Goal: Information Seeking & Learning: Learn about a topic

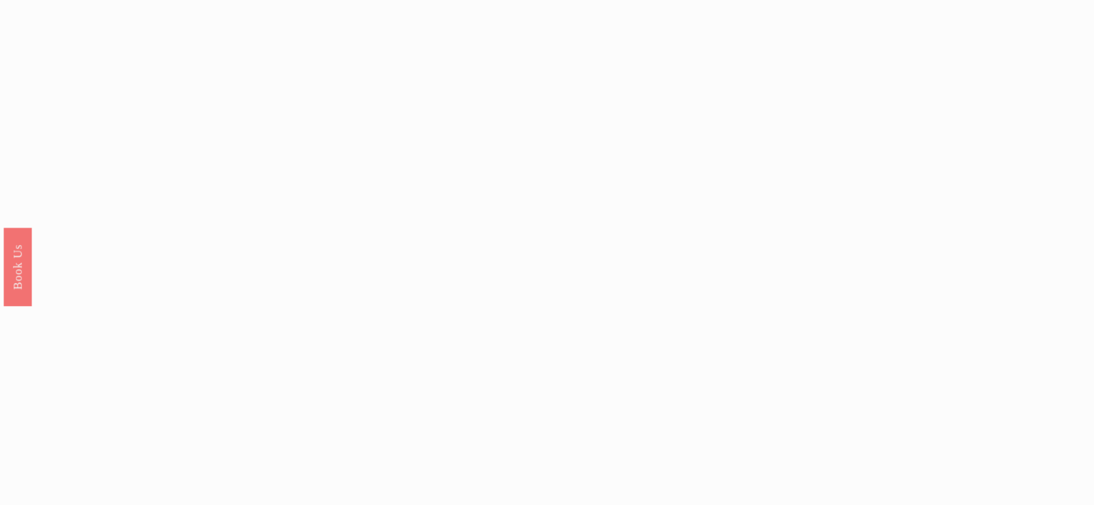
scroll to position [1339, 0]
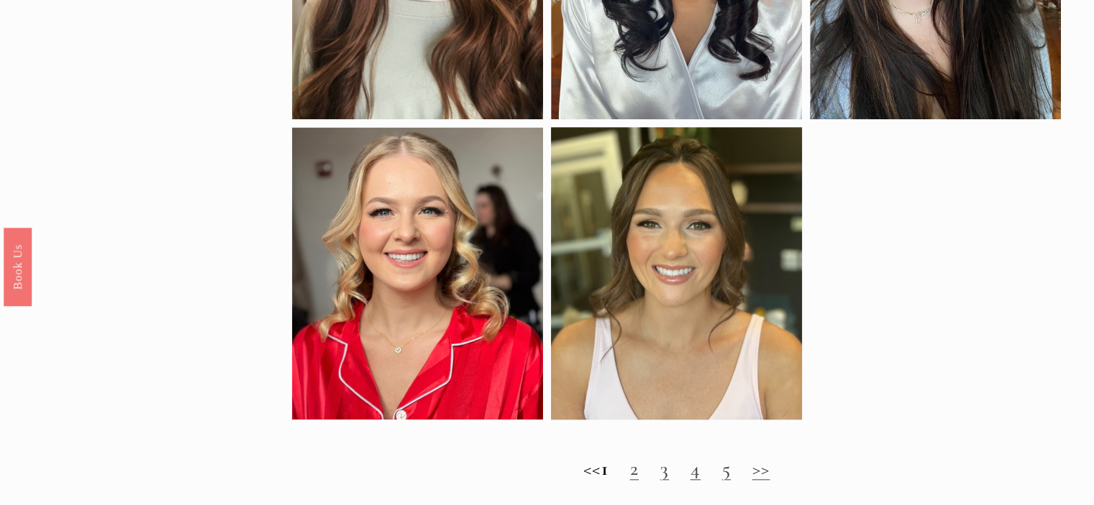
click at [639, 481] on link "2" at bounding box center [634, 469] width 9 height 24
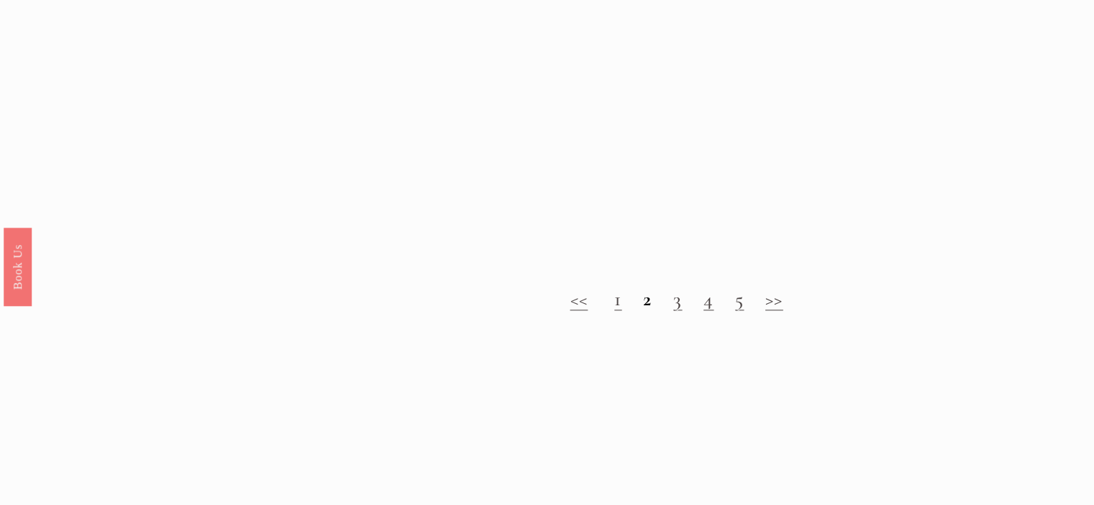
scroll to position [1404, 0]
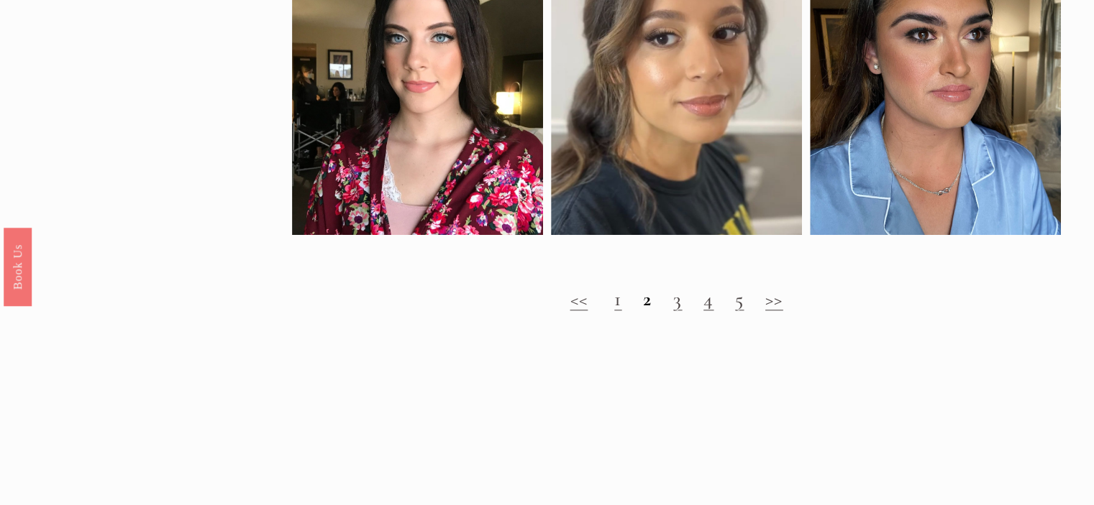
click at [674, 311] on link "3" at bounding box center [677, 299] width 9 height 24
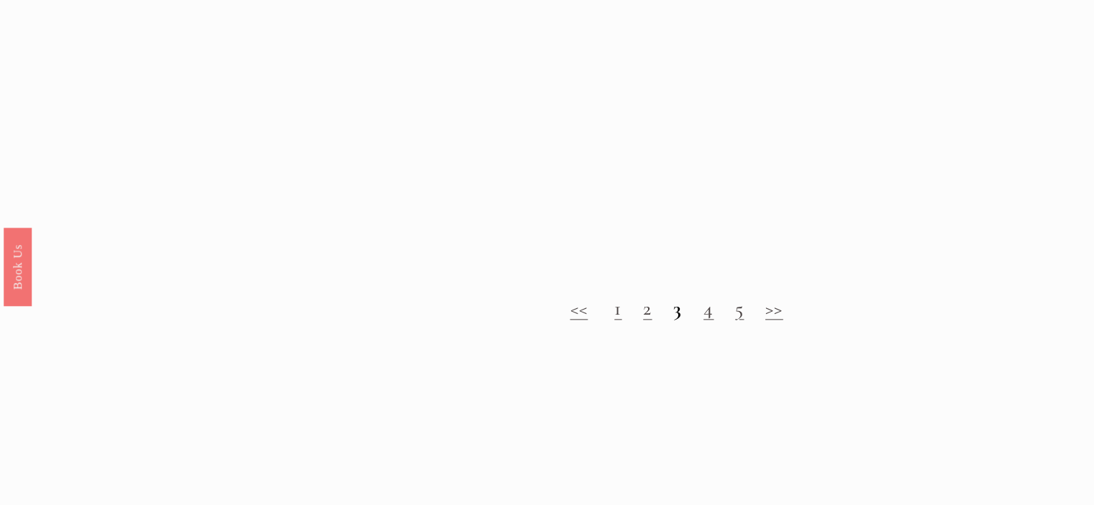
scroll to position [1497, 0]
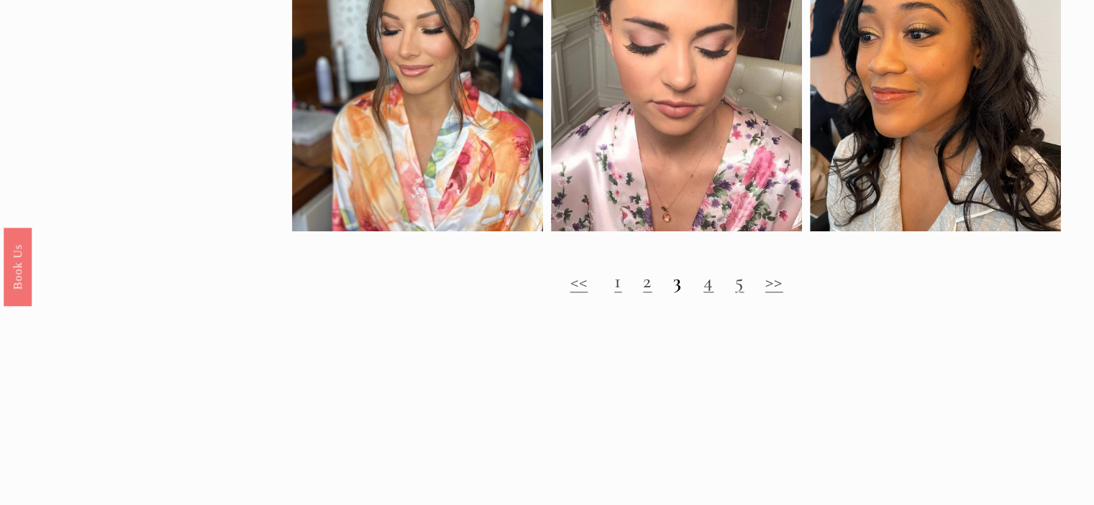
click at [705, 290] on link "4" at bounding box center [708, 281] width 10 height 24
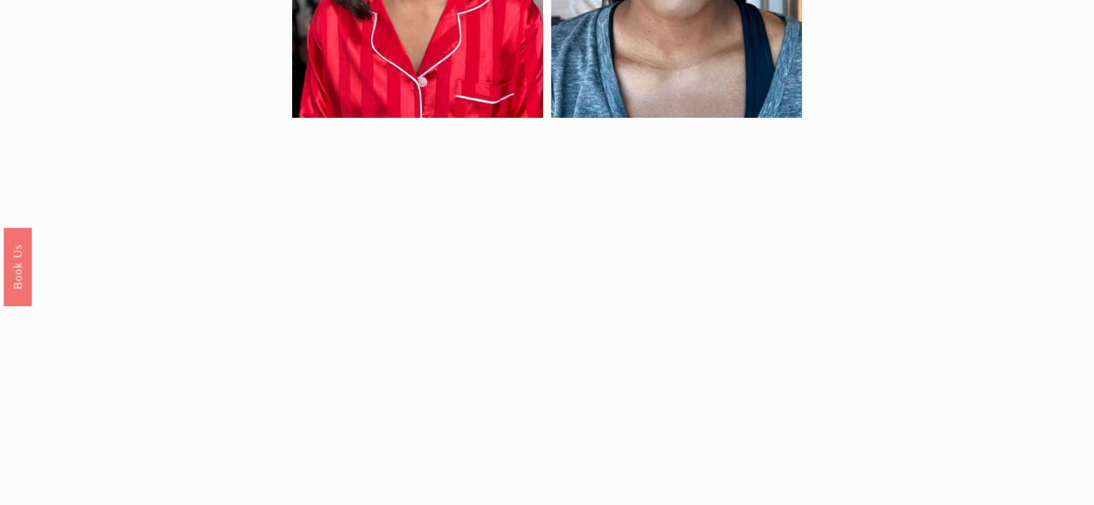
scroll to position [1010, 0]
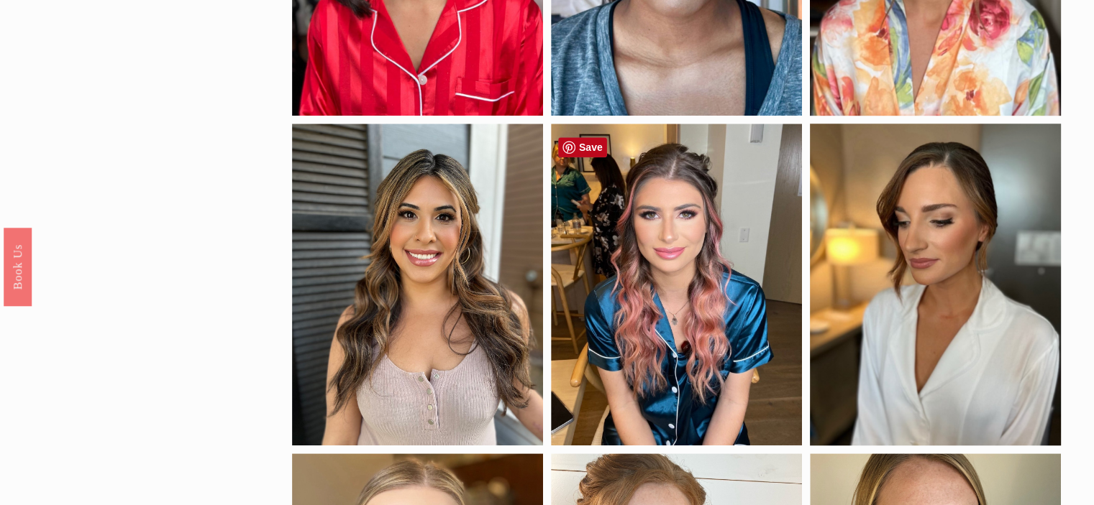
click at [707, 287] on div at bounding box center [676, 285] width 251 height 322
click at [706, 285] on div at bounding box center [676, 285] width 251 height 322
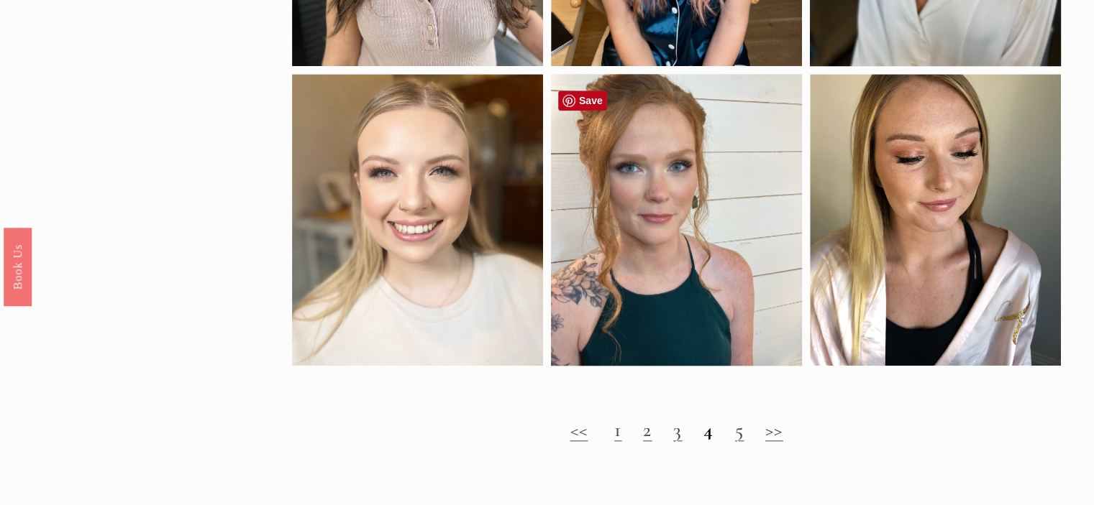
scroll to position [1392, 0]
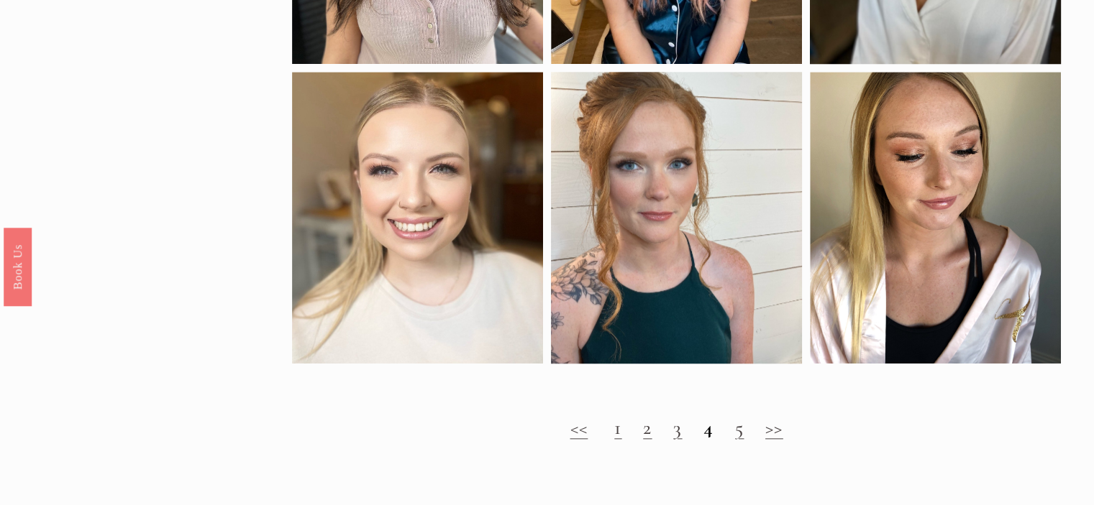
click at [739, 439] on link "5" at bounding box center [739, 428] width 9 height 24
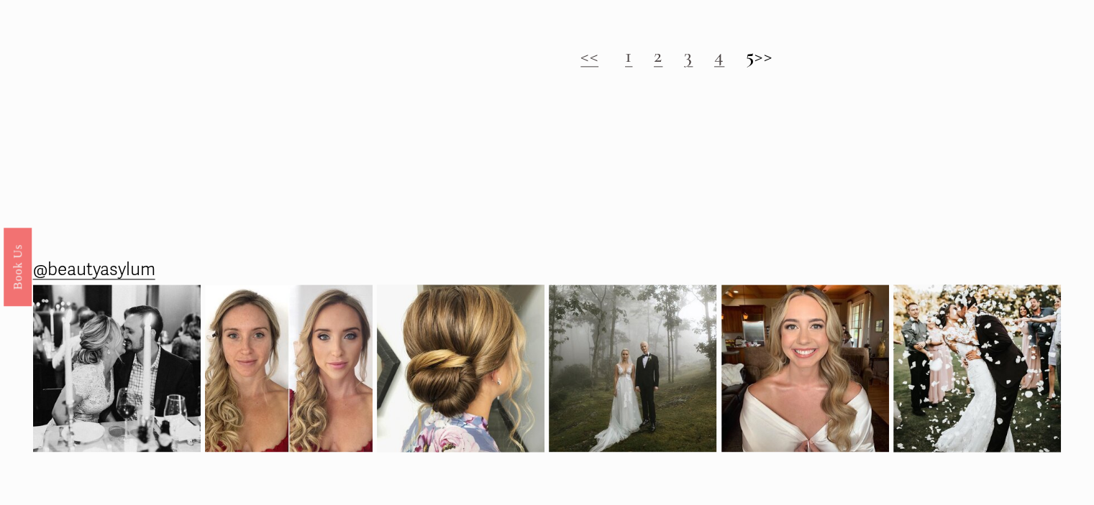
scroll to position [1768, 0]
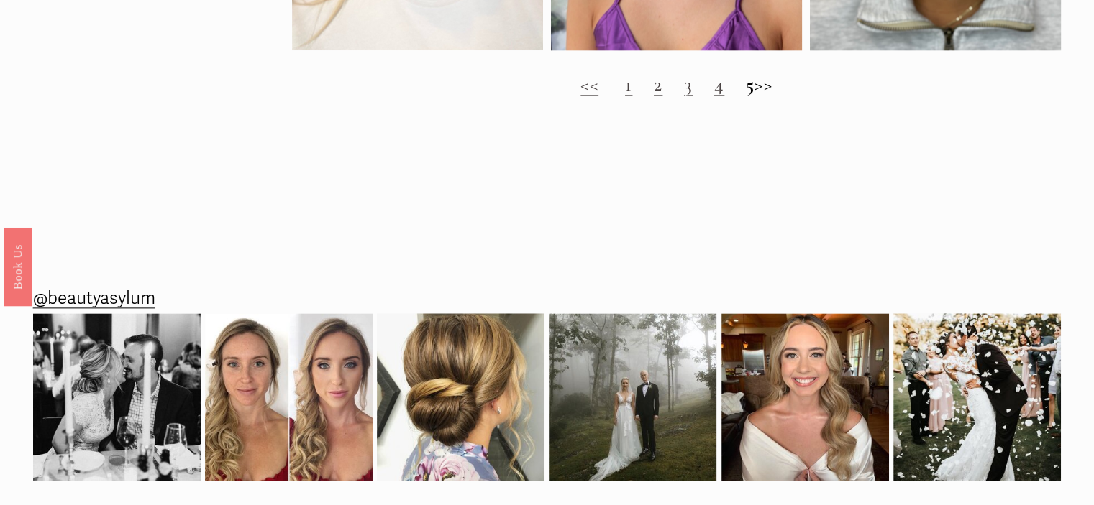
click at [625, 91] on link "1" at bounding box center [628, 84] width 7 height 24
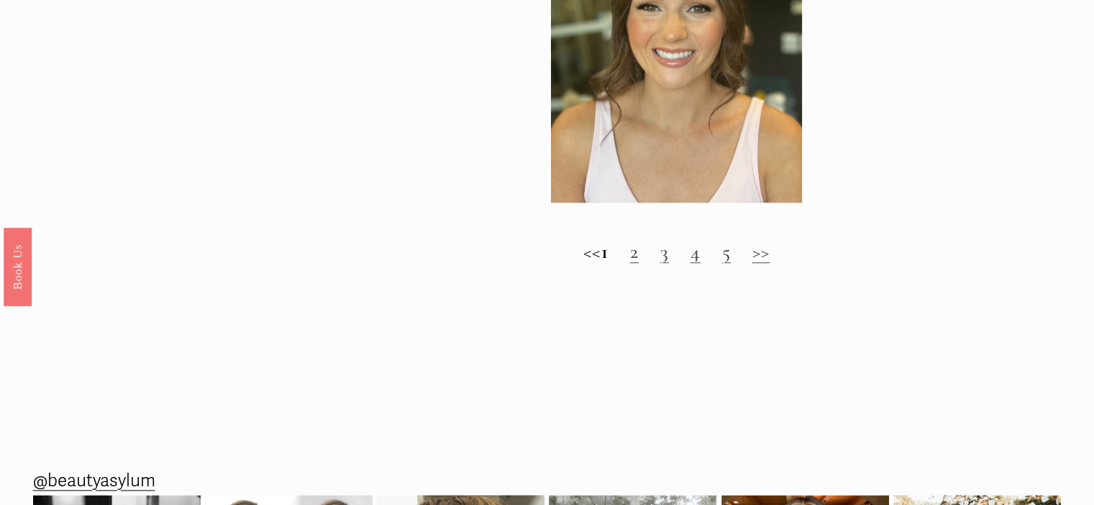
scroll to position [1572, 0]
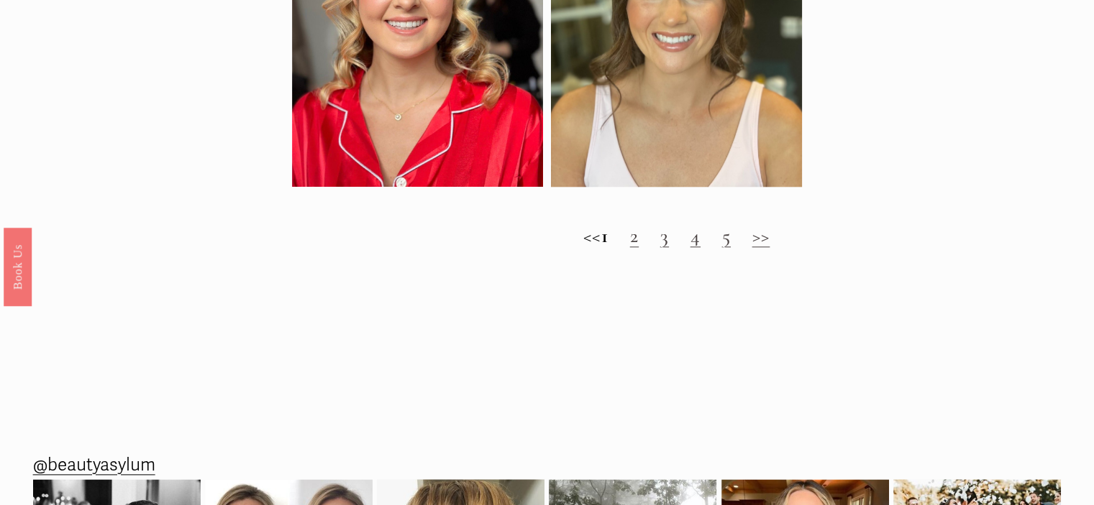
click at [639, 248] on link "2" at bounding box center [634, 236] width 9 height 24
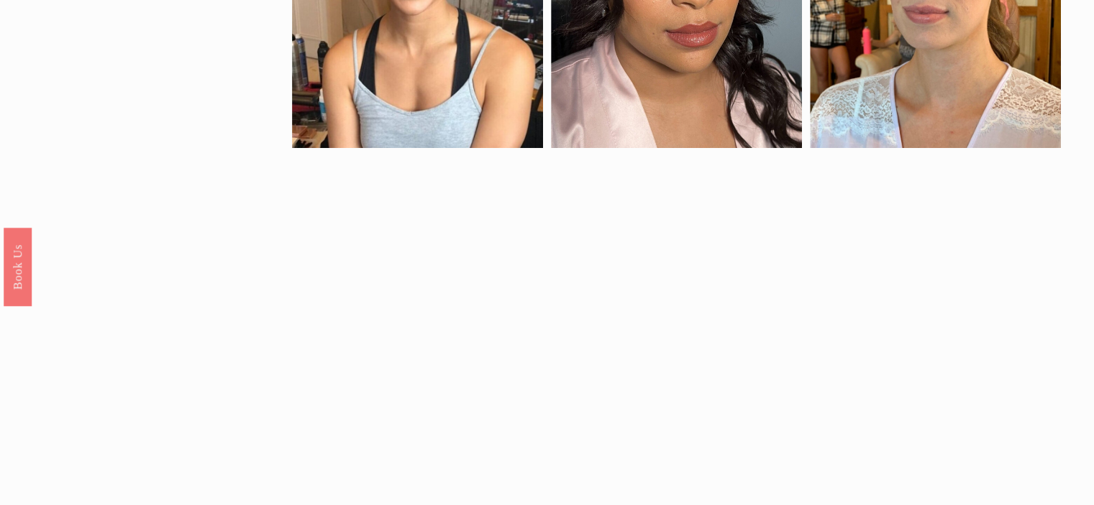
scroll to position [892, 0]
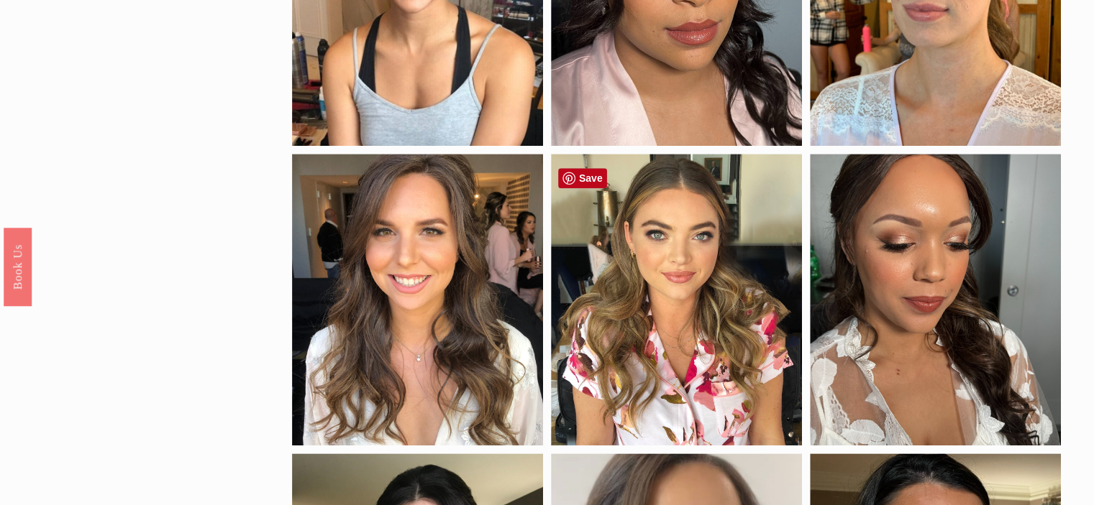
click at [664, 336] on div at bounding box center [676, 300] width 251 height 292
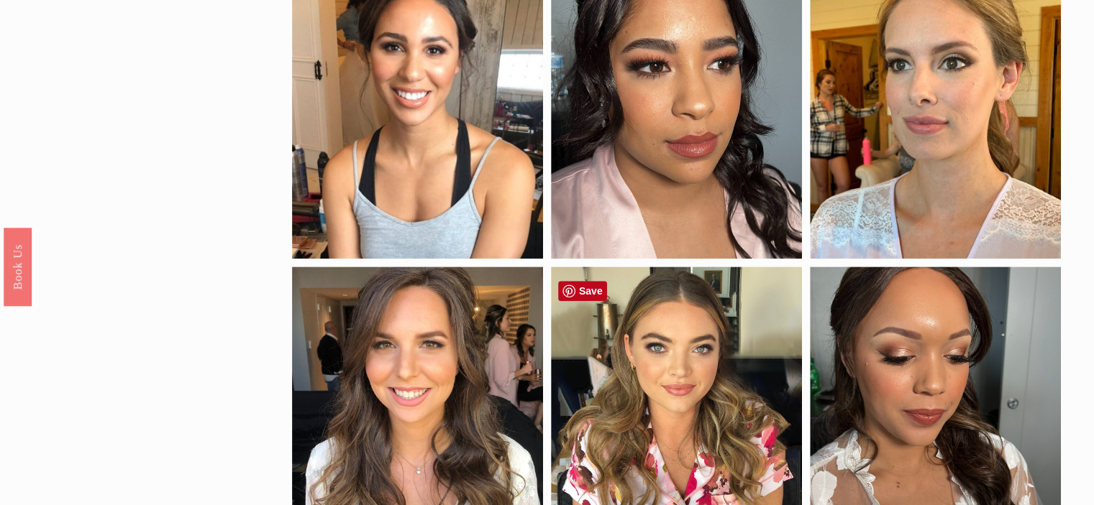
scroll to position [764, 0]
